Goal: Task Accomplishment & Management: Complete application form

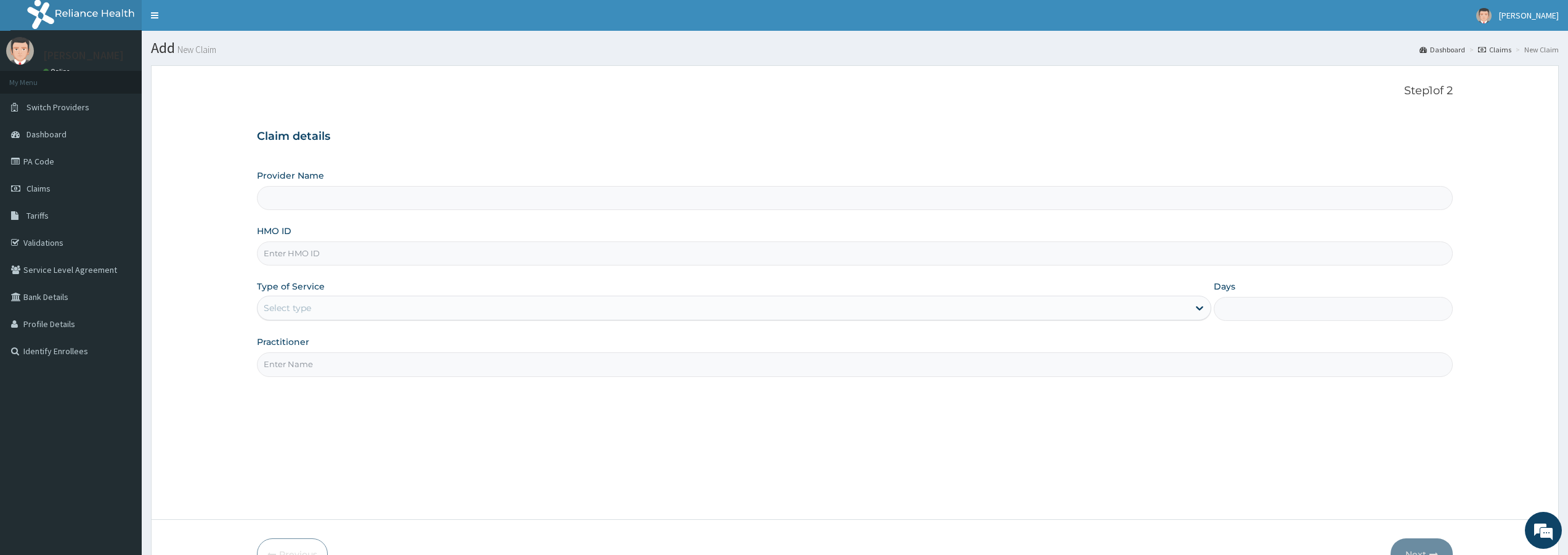
click at [307, 363] on input "Practitioner" at bounding box center [855, 364] width 1196 height 24
type input "BODYLINE"
click at [305, 304] on div "Select type" at bounding box center [287, 307] width 47 height 12
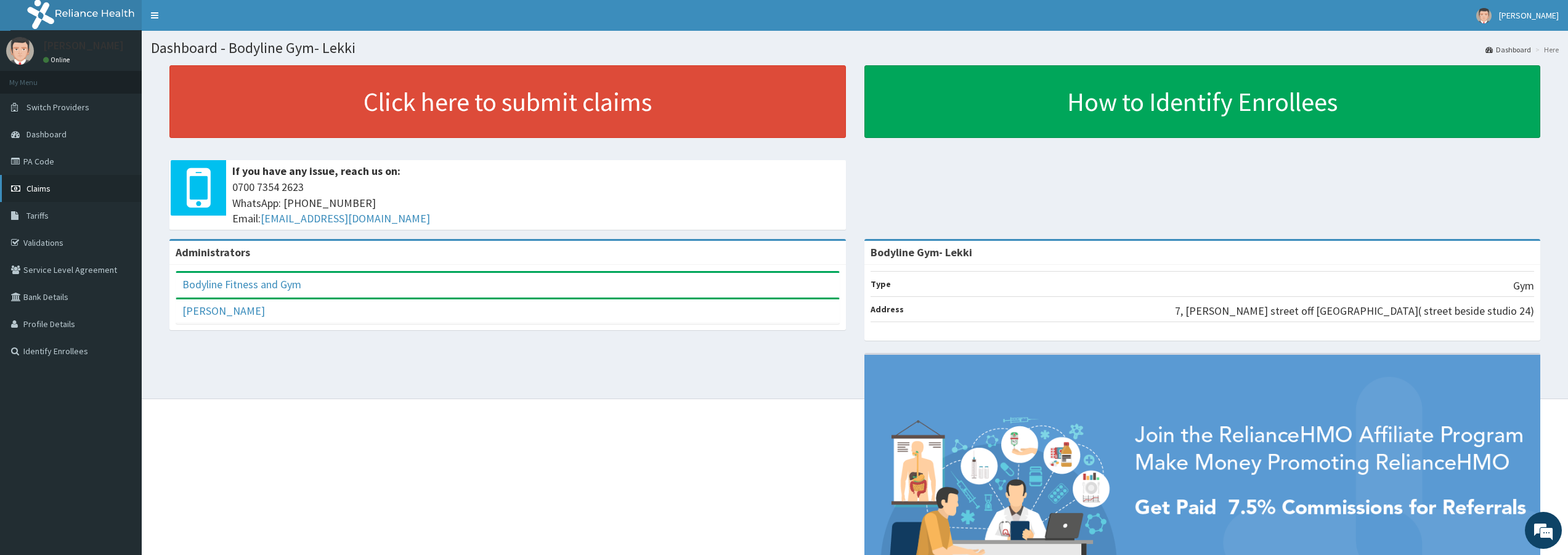
click at [33, 187] on span "Claims" at bounding box center [39, 188] width 24 height 11
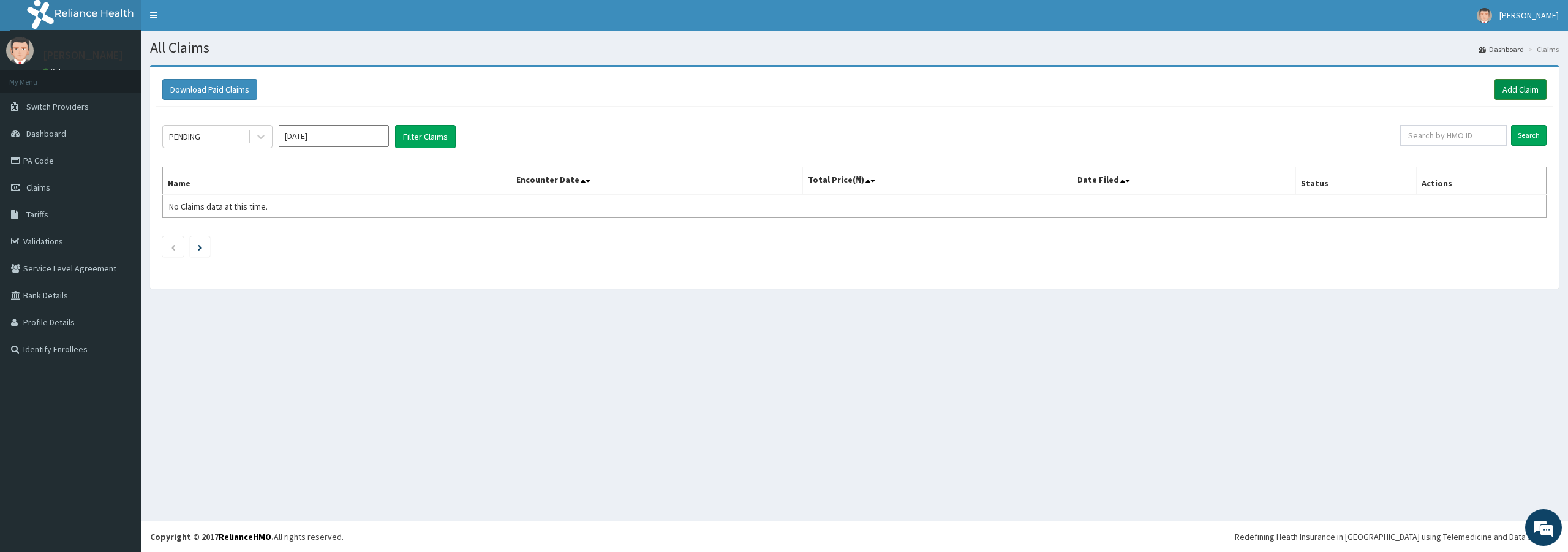
click at [1513, 95] on link "Add Claim" at bounding box center [1520, 90] width 52 height 21
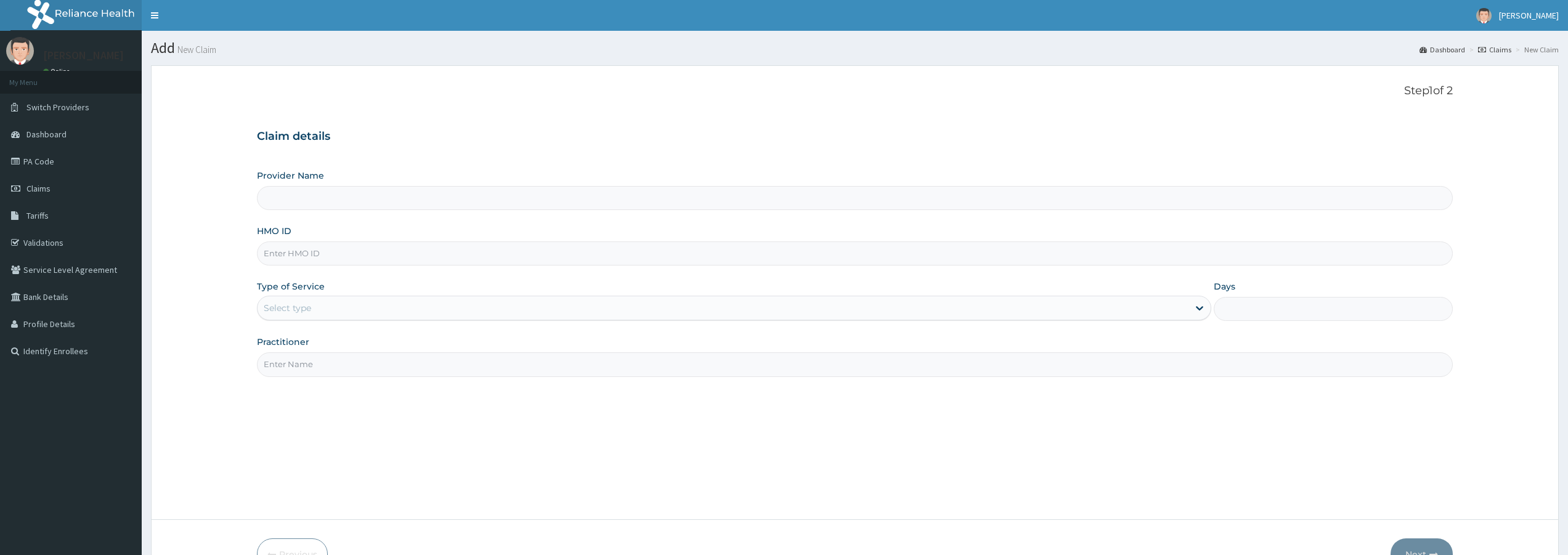
type input "Bodyline Gym- Lekki"
type input "1"
click at [302, 253] on input "HMO ID" at bounding box center [855, 253] width 1196 height 24
type input "ENP/10586/D"
click at [314, 366] on input "Practitioner" at bounding box center [855, 364] width 1196 height 24
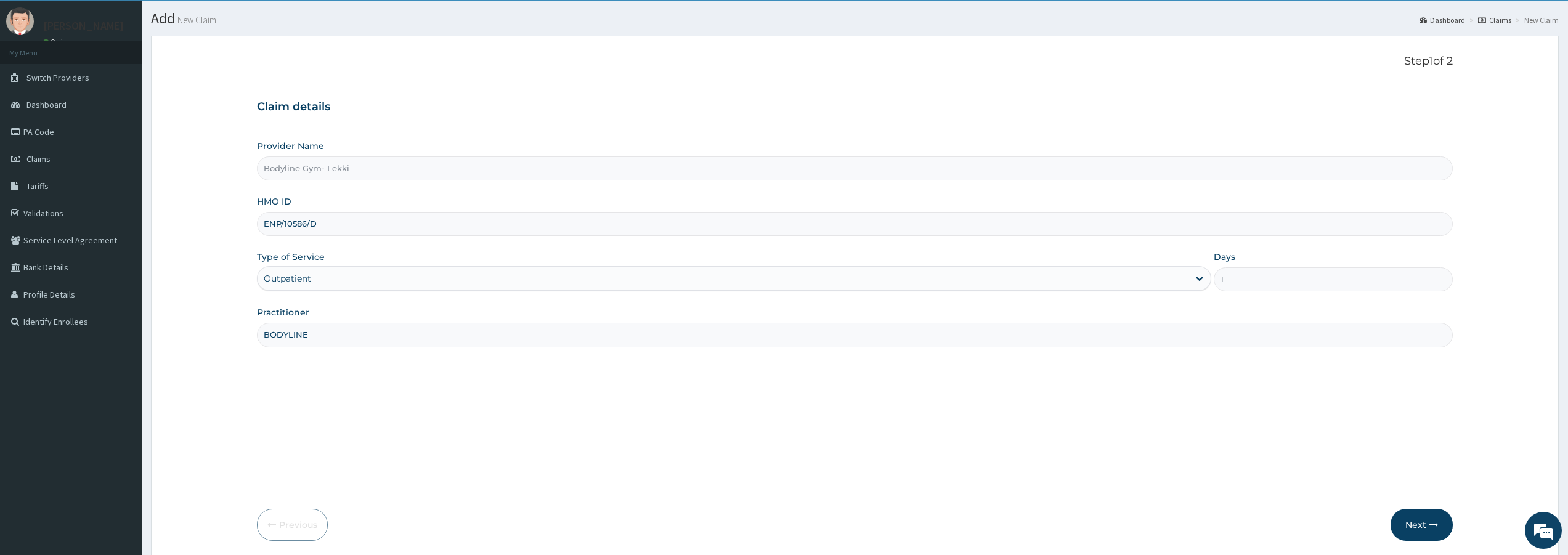
scroll to position [75, 0]
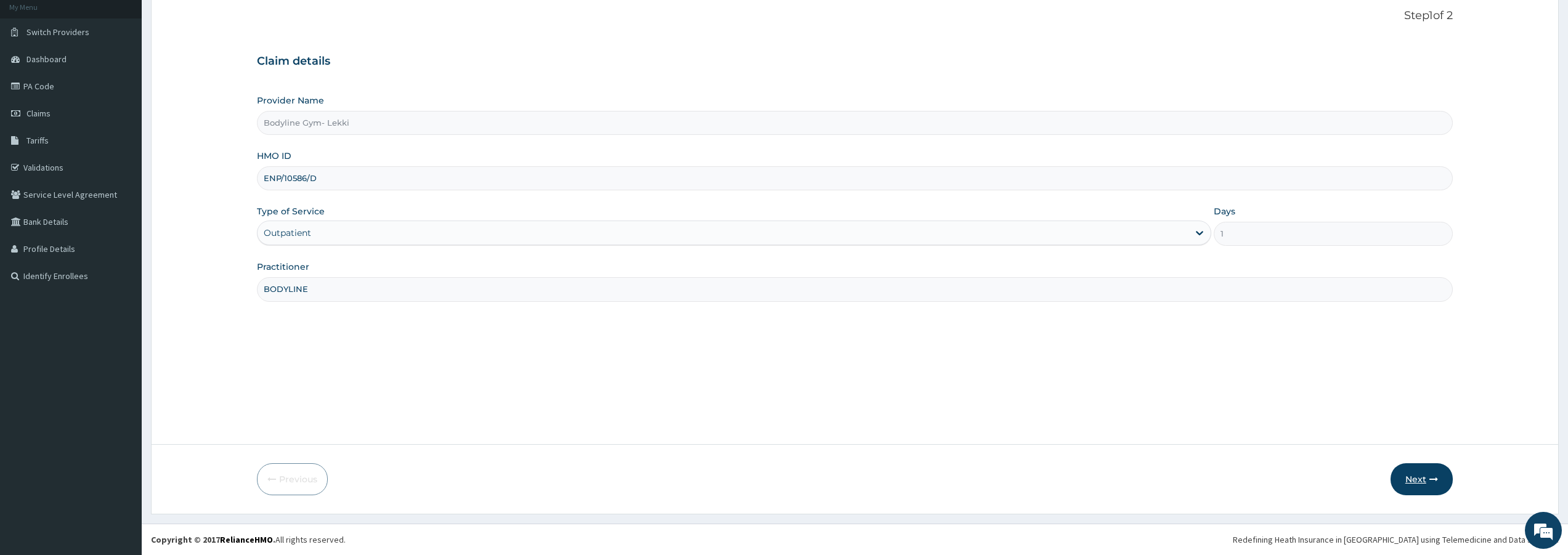
type input "BODYLINE"
click at [1409, 476] on button "Next" at bounding box center [1421, 479] width 62 height 32
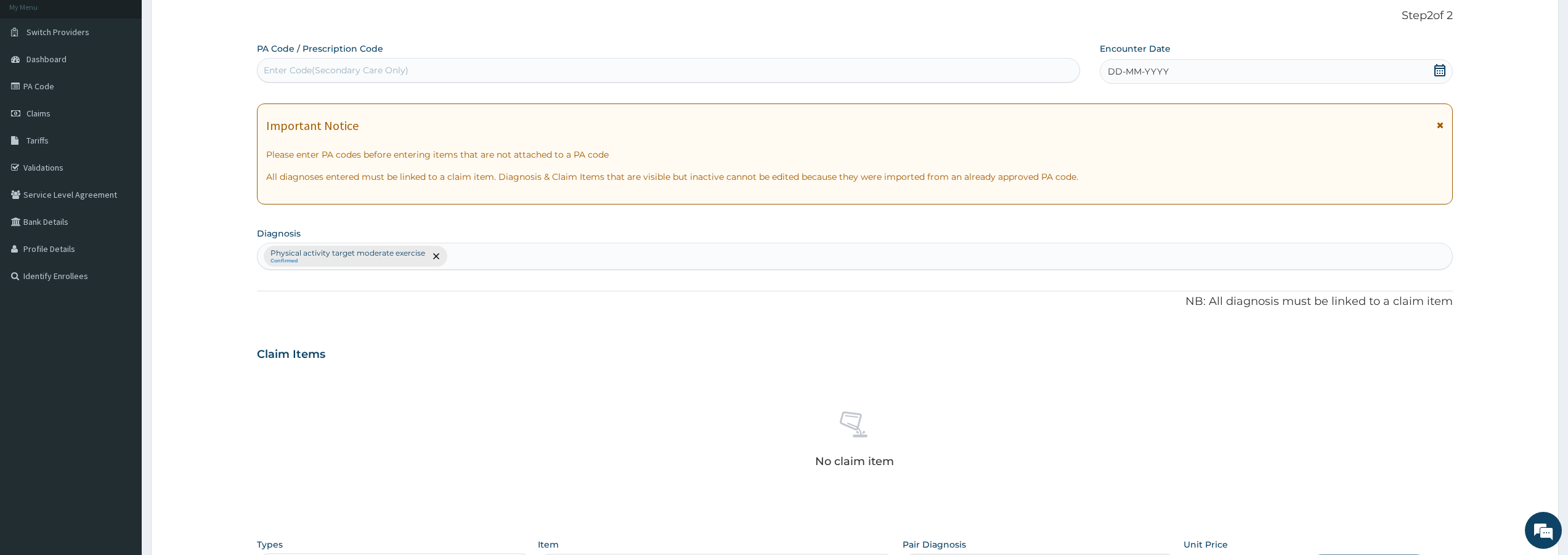
click at [294, 67] on div "Enter Code(Secondary Care Only)" at bounding box center [336, 70] width 145 height 12
type input "PA/03B583"
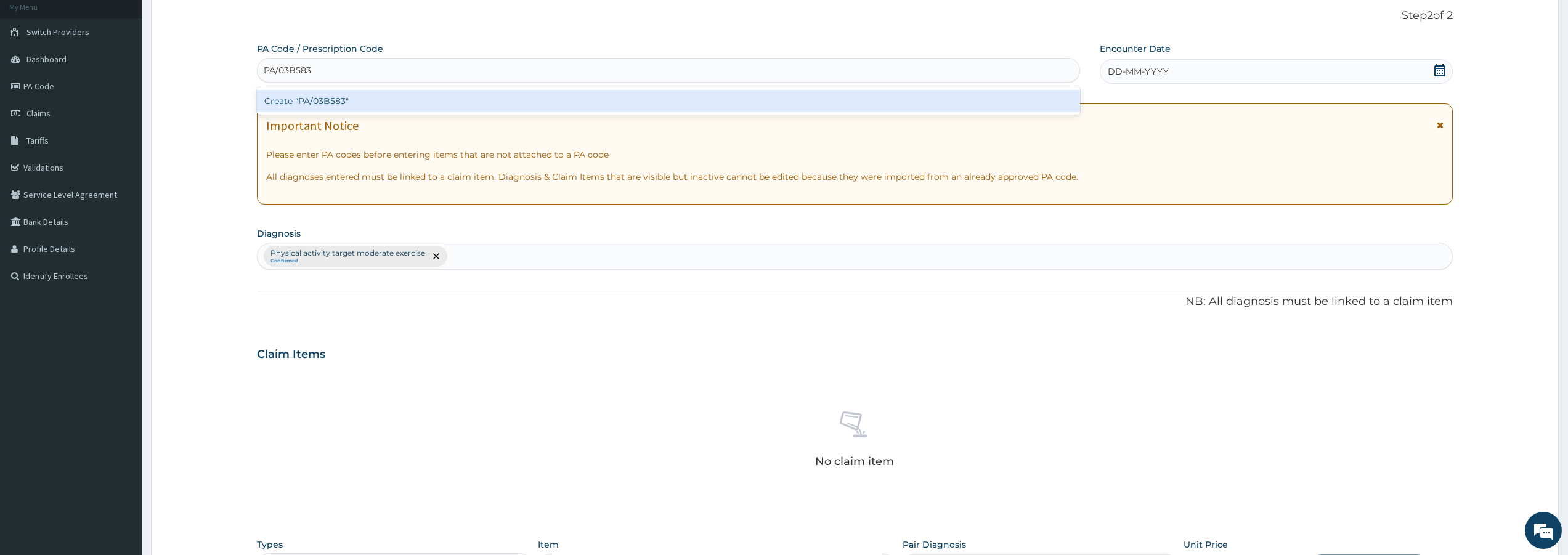
click at [320, 102] on div "Create "PA/03B583"" at bounding box center [669, 101] width 823 height 22
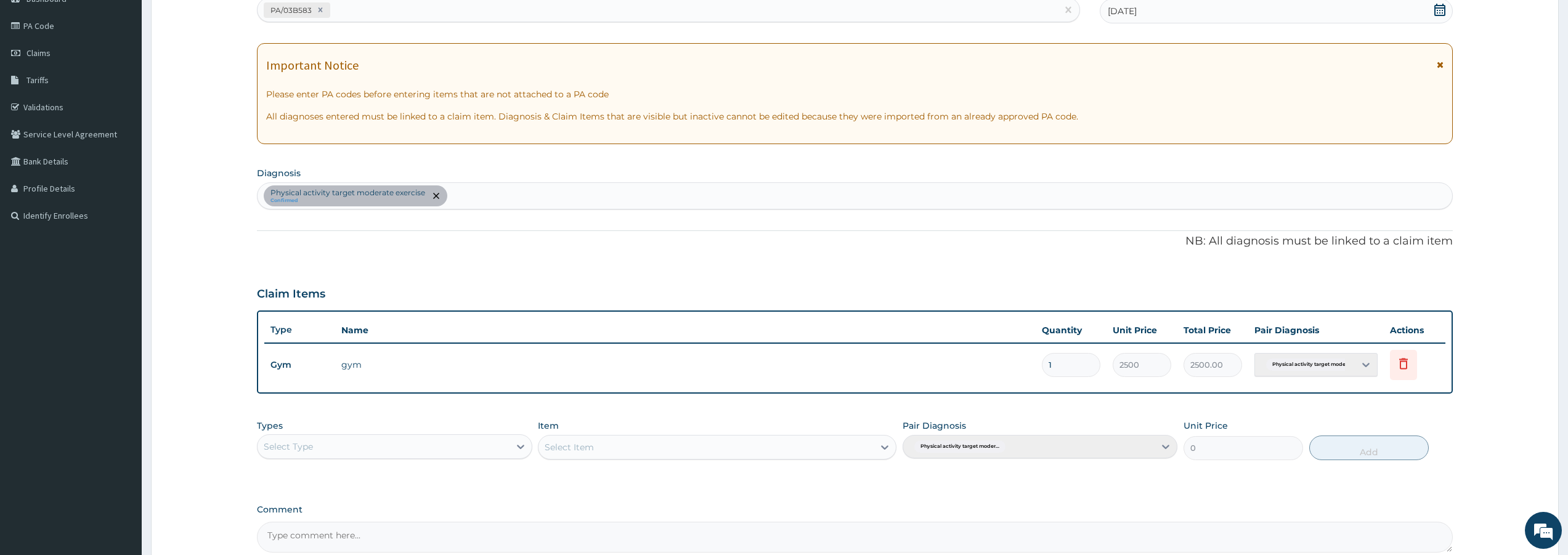
scroll to position [0, 0]
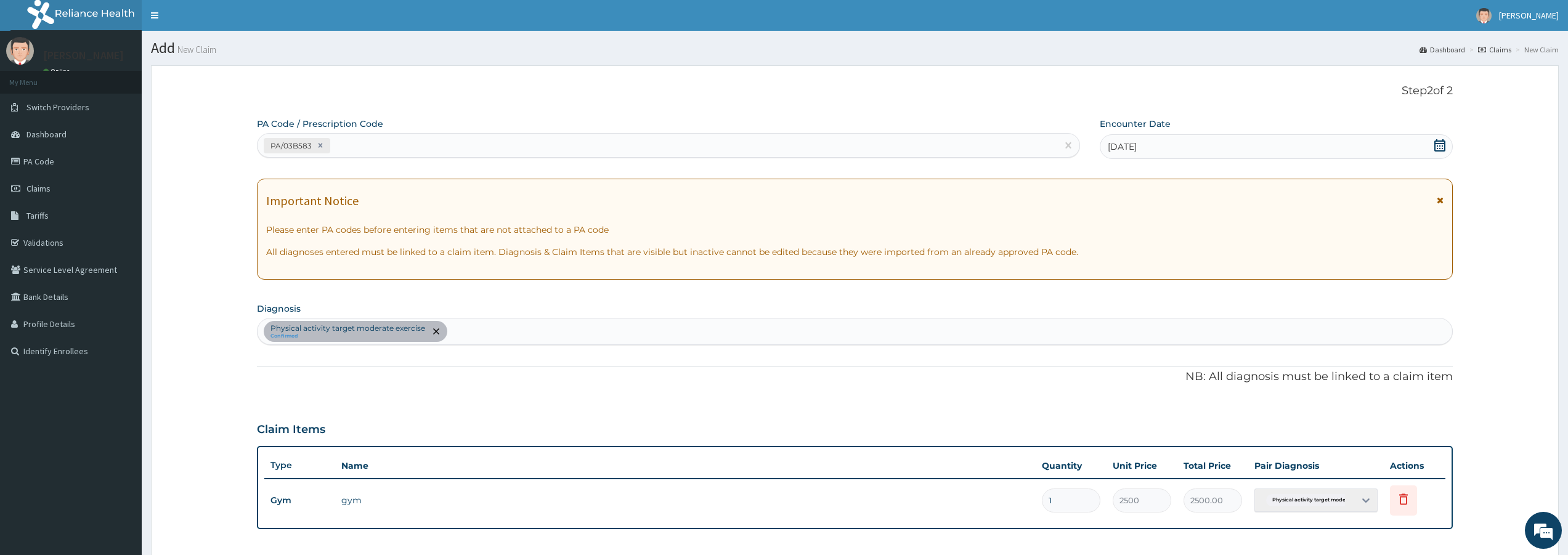
click at [1111, 146] on span "13-08-2025" at bounding box center [1121, 146] width 29 height 12
click at [1437, 144] on icon at bounding box center [1439, 145] width 12 height 12
click at [1434, 143] on icon at bounding box center [1440, 145] width 11 height 12
click at [1113, 148] on span "13-08-2025" at bounding box center [1121, 146] width 29 height 12
click at [1115, 148] on span "13-08-2025" at bounding box center [1121, 146] width 29 height 12
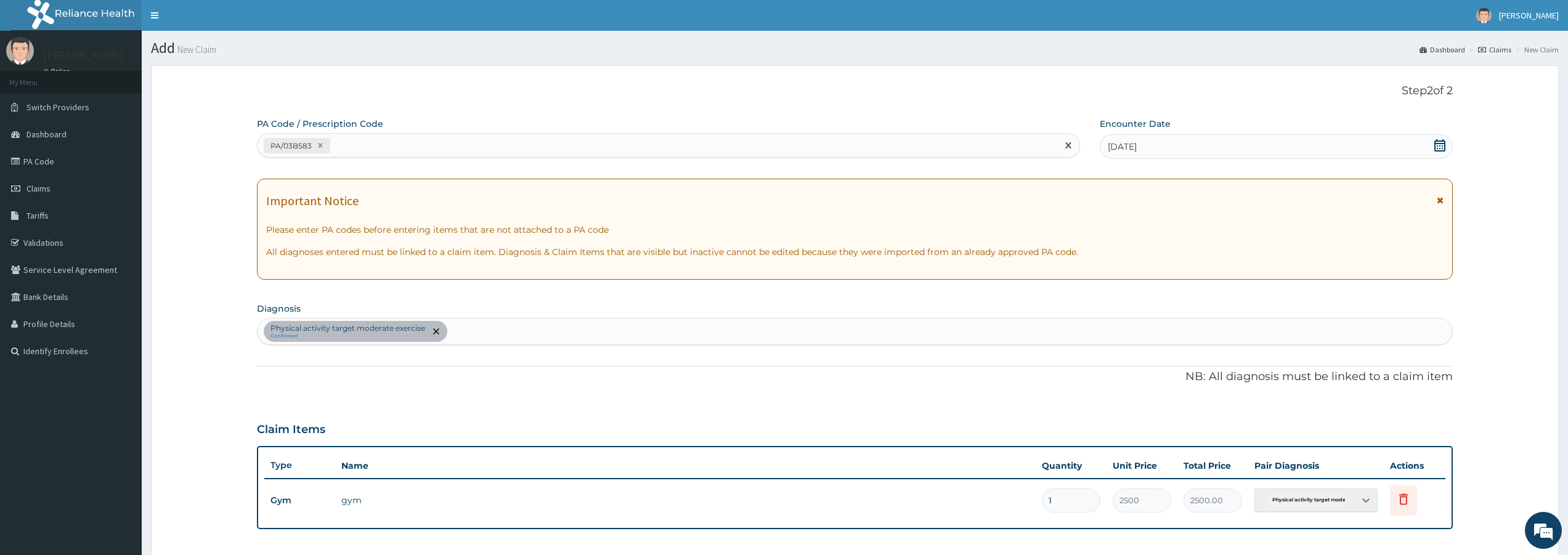
drag, startPoint x: 1039, startPoint y: 147, endPoint x: 960, endPoint y: 141, distance: 79.2
click at [1032, 147] on div "PA/03B583" at bounding box center [657, 146] width 800 height 20
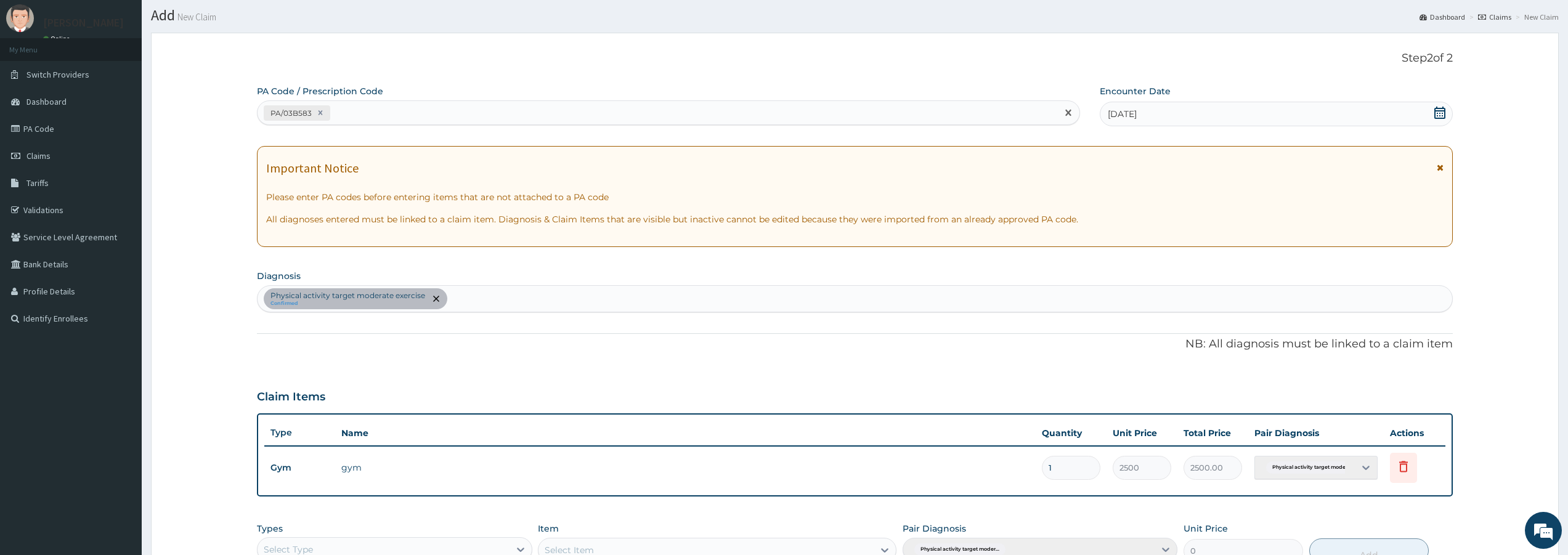
scroll to position [123, 0]
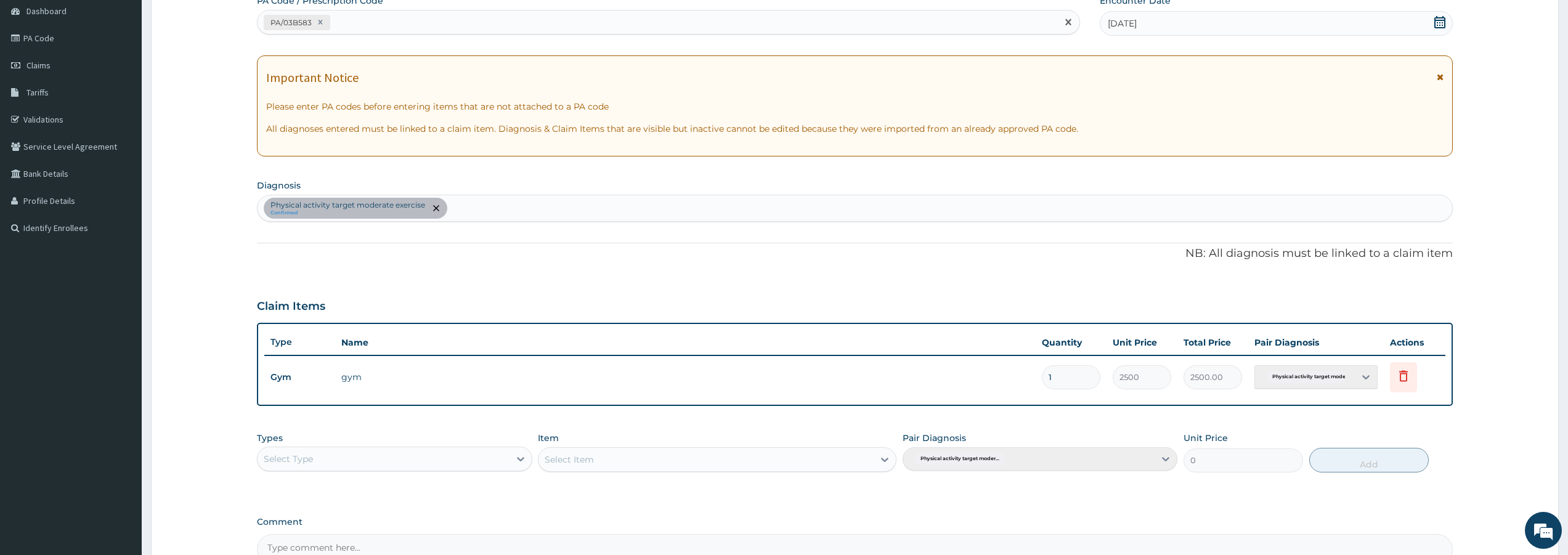
click at [1439, 25] on icon at bounding box center [1440, 21] width 11 height 12
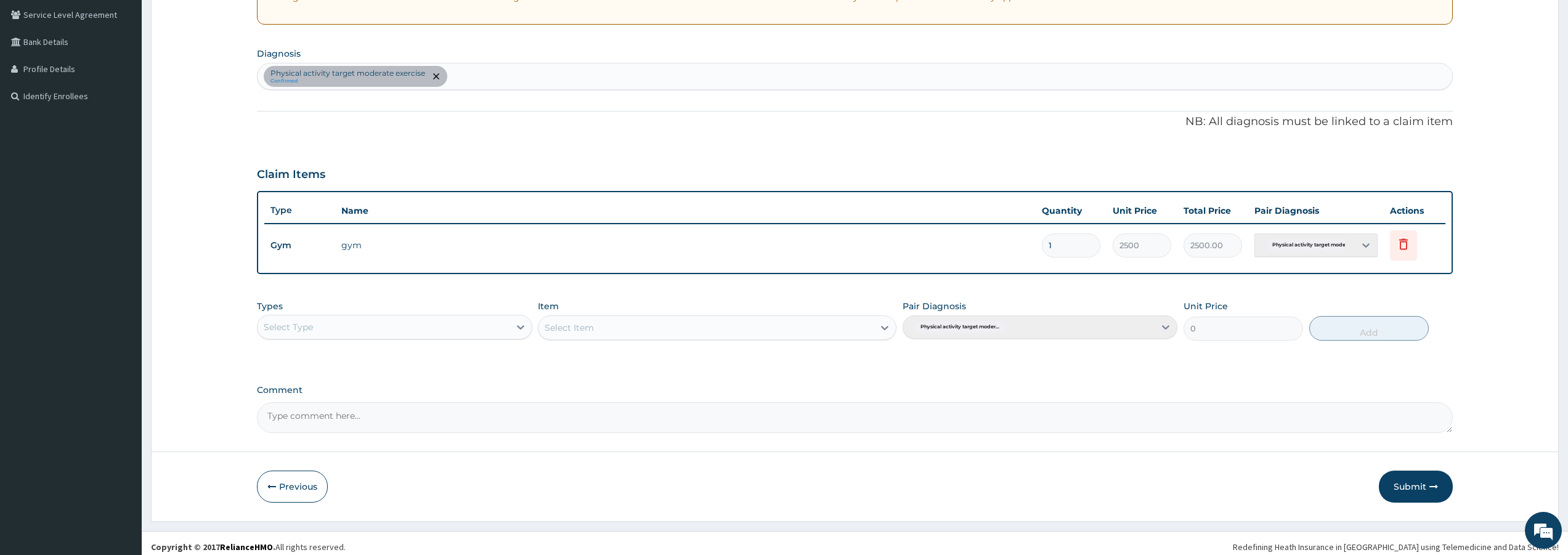
scroll to position [263, 0]
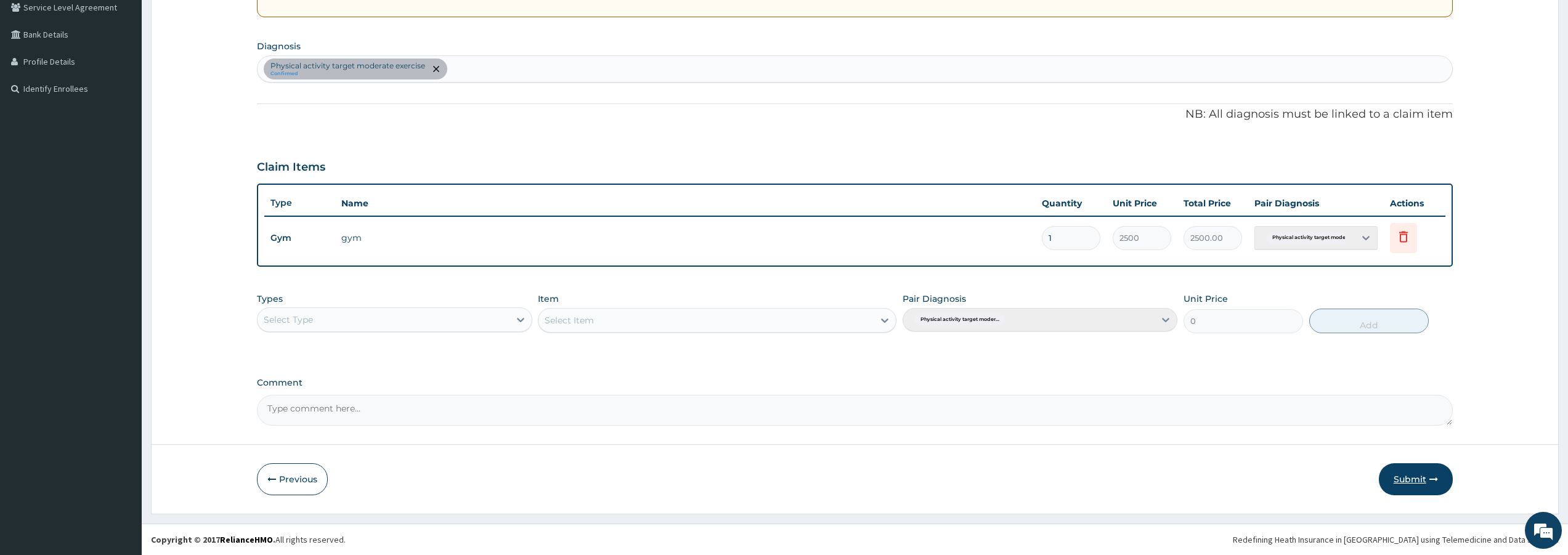
click at [1417, 482] on button "Submit" at bounding box center [1416, 479] width 74 height 32
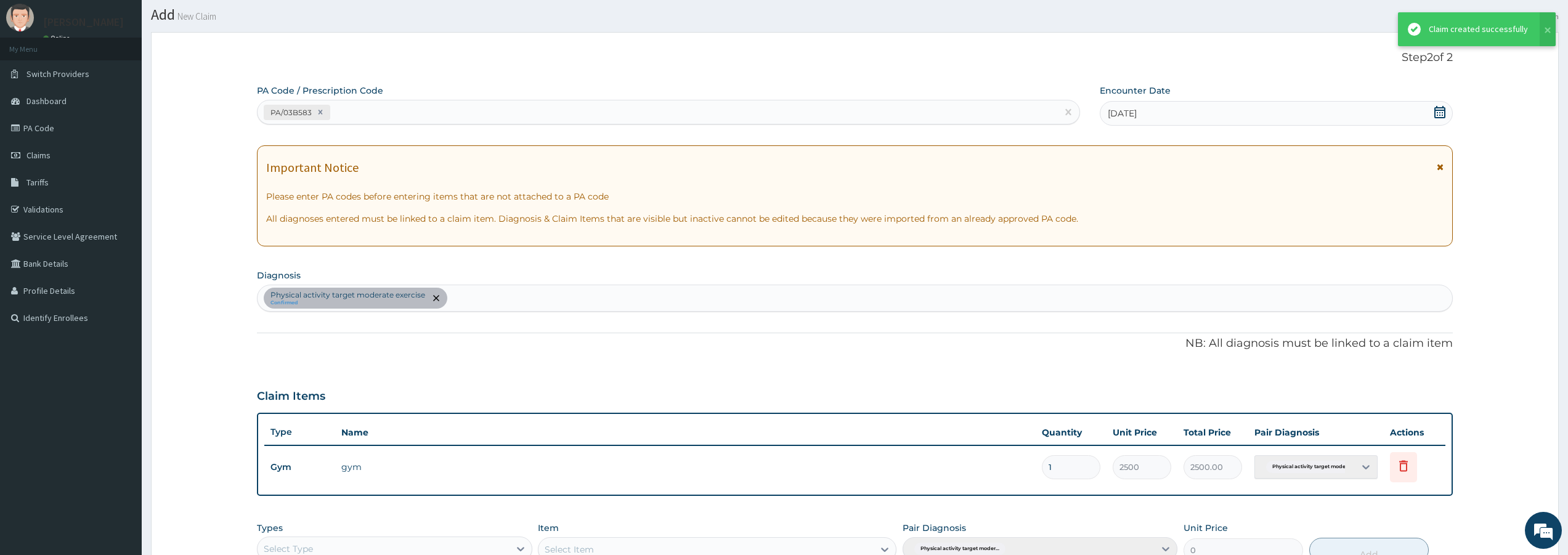
scroll to position [0, 0]
